Goal: Use online tool/utility: Utilize a website feature to perform a specific function

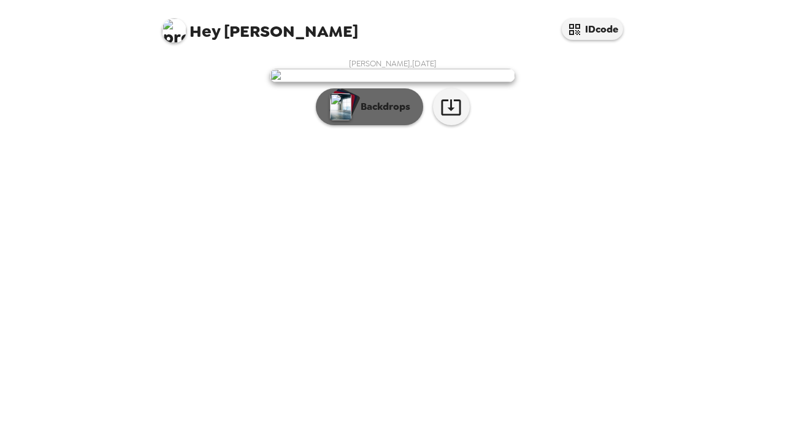
click at [368, 125] on button "Backdrops" at bounding box center [369, 106] width 107 height 37
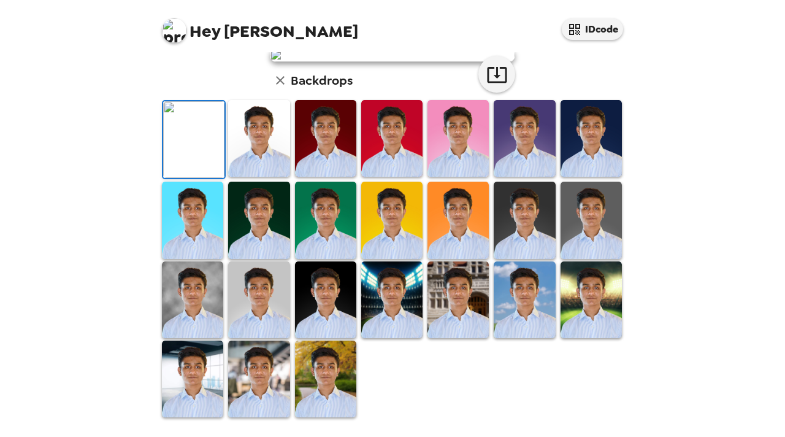
scroll to position [237, 0]
click at [523, 258] on img at bounding box center [524, 220] width 61 height 77
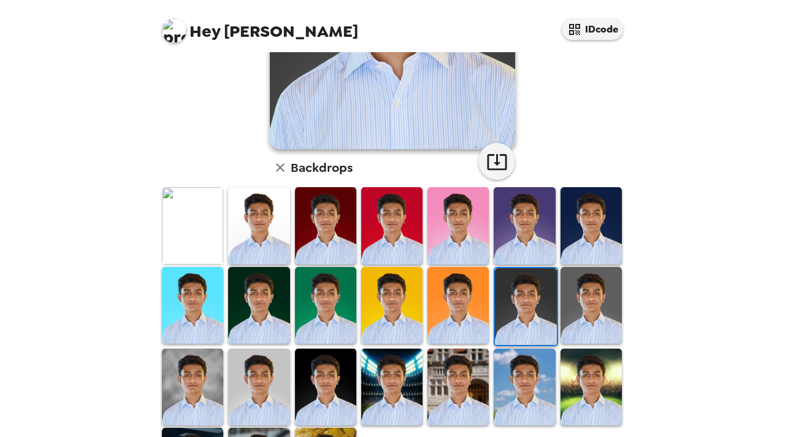
scroll to position [228, 0]
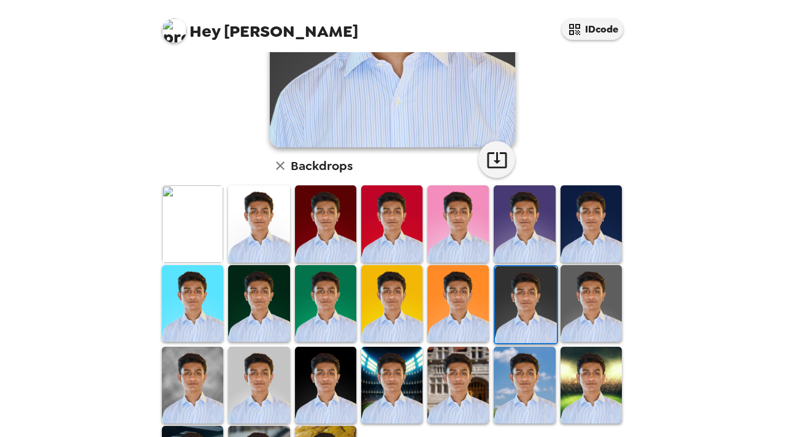
click at [593, 313] on img at bounding box center [591, 303] width 61 height 77
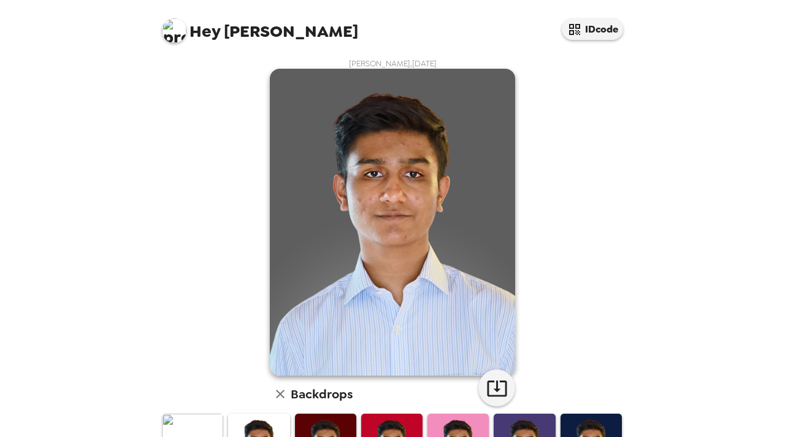
scroll to position [307, 0]
